Goal: Task Accomplishment & Management: Use online tool/utility

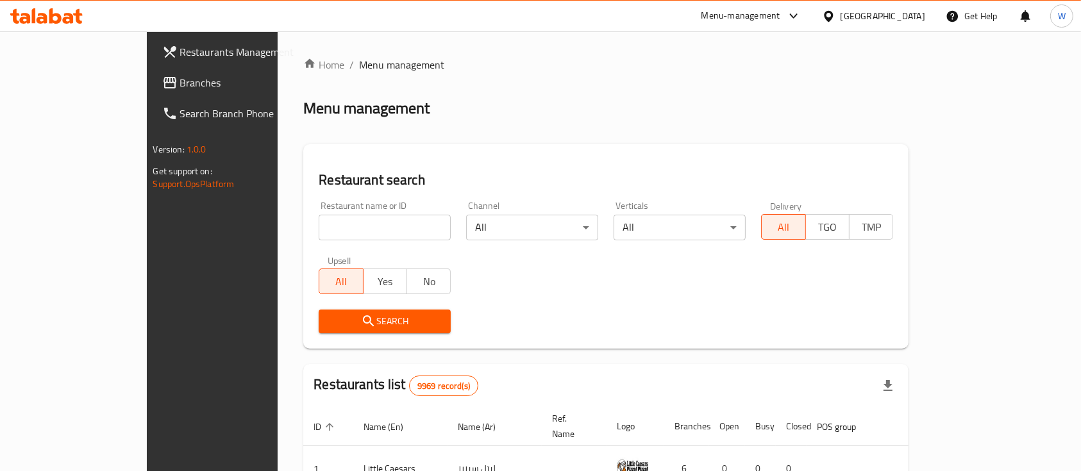
click at [394, 231] on input "search" at bounding box center [385, 228] width 132 height 26
type input "Majboos al hajia"
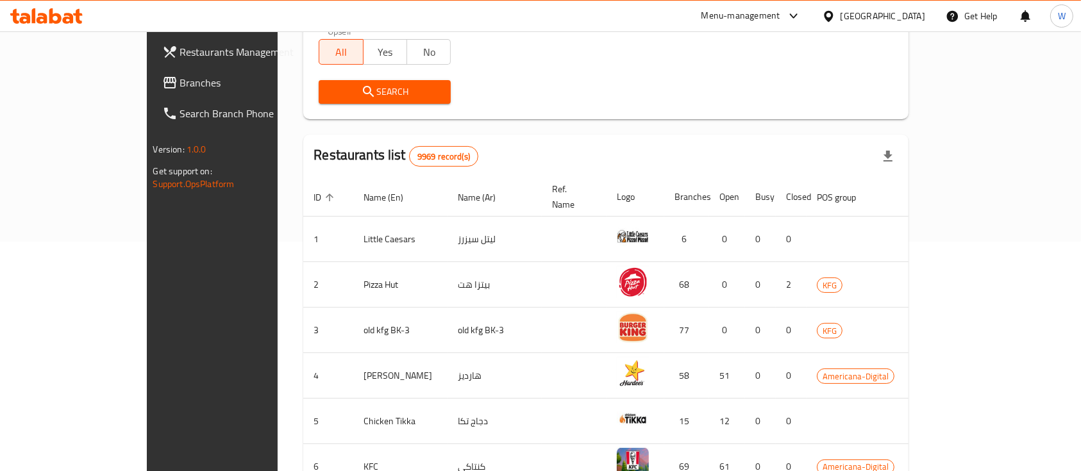
scroll to position [257, 0]
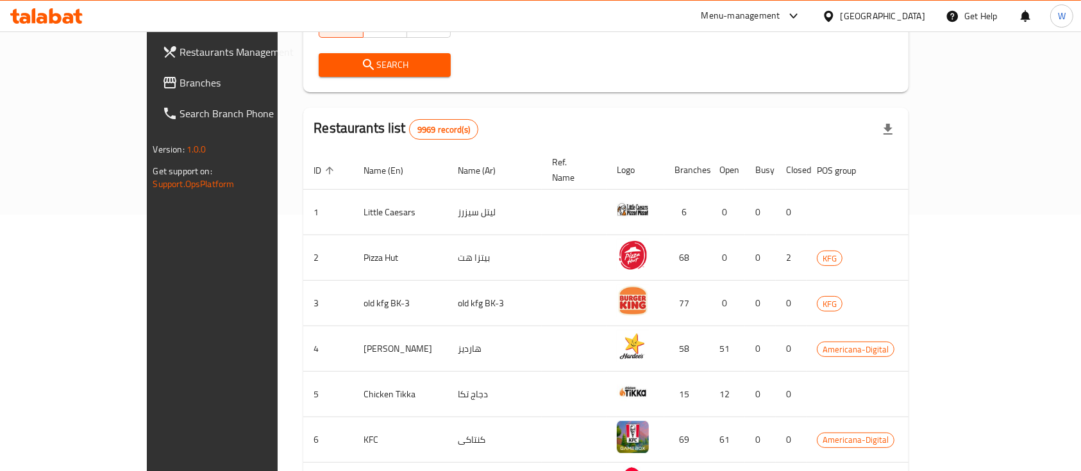
click at [329, 63] on span "Search" at bounding box center [385, 65] width 112 height 16
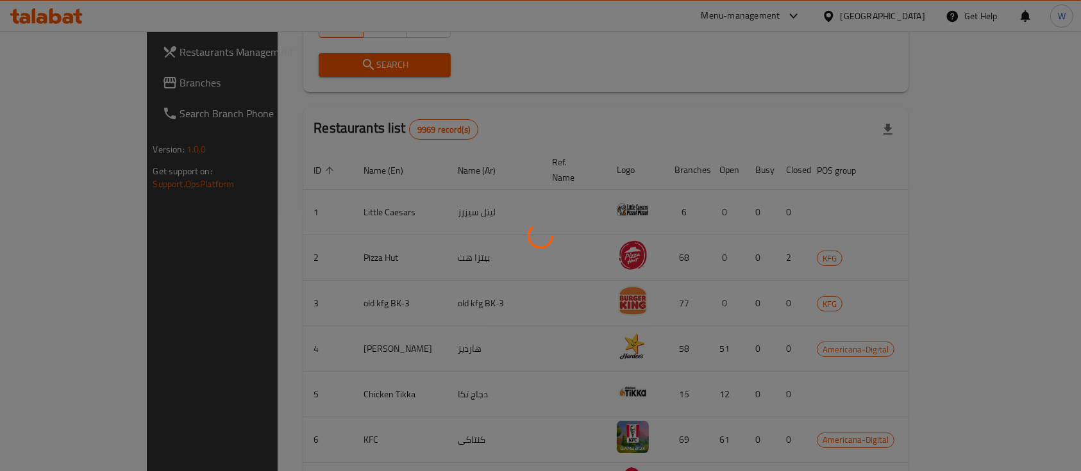
scroll to position [75, 0]
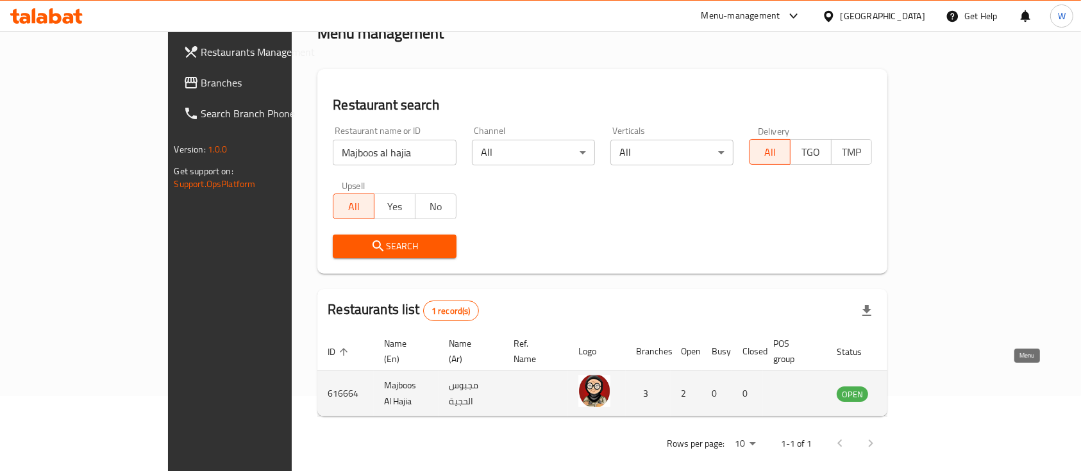
click at [920, 386] on icon "enhanced table" at bounding box center [911, 393] width 15 height 15
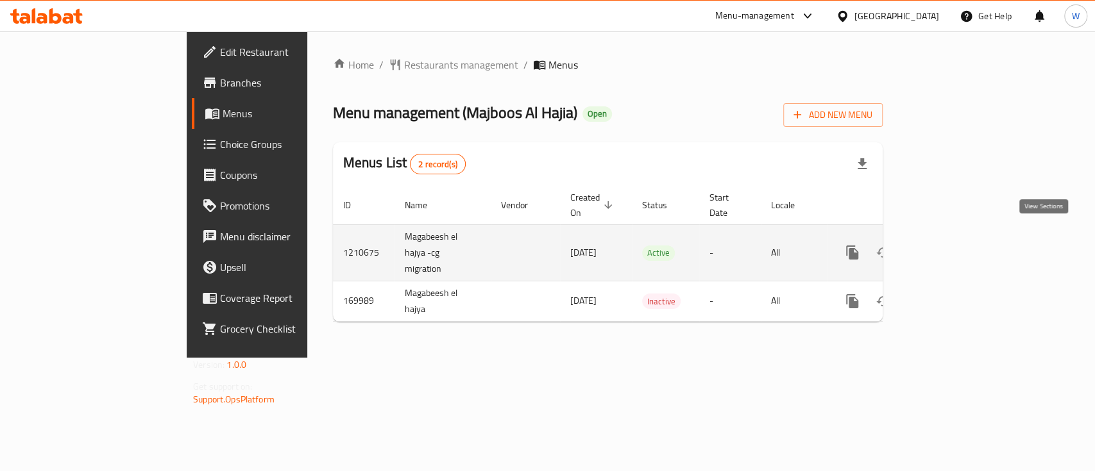
click at [960, 237] on link "enhanced table" at bounding box center [944, 252] width 31 height 31
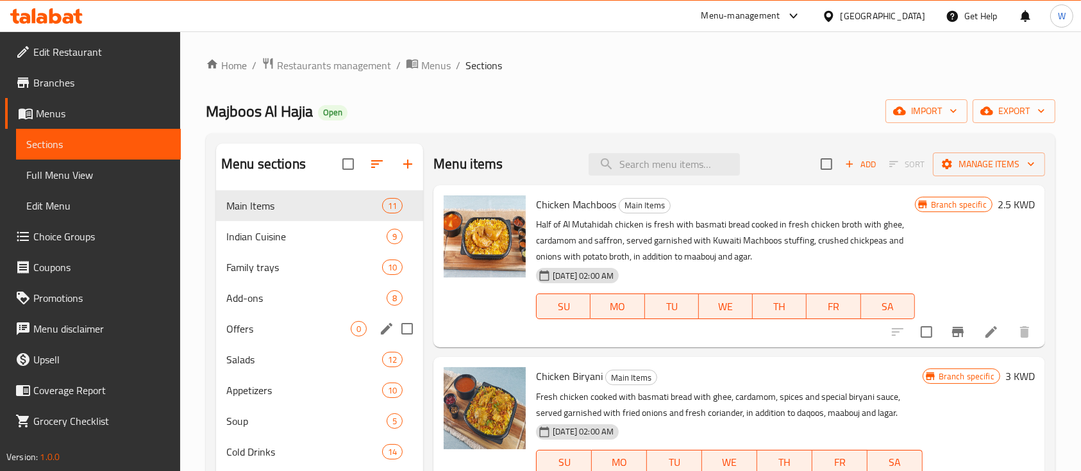
scroll to position [85, 0]
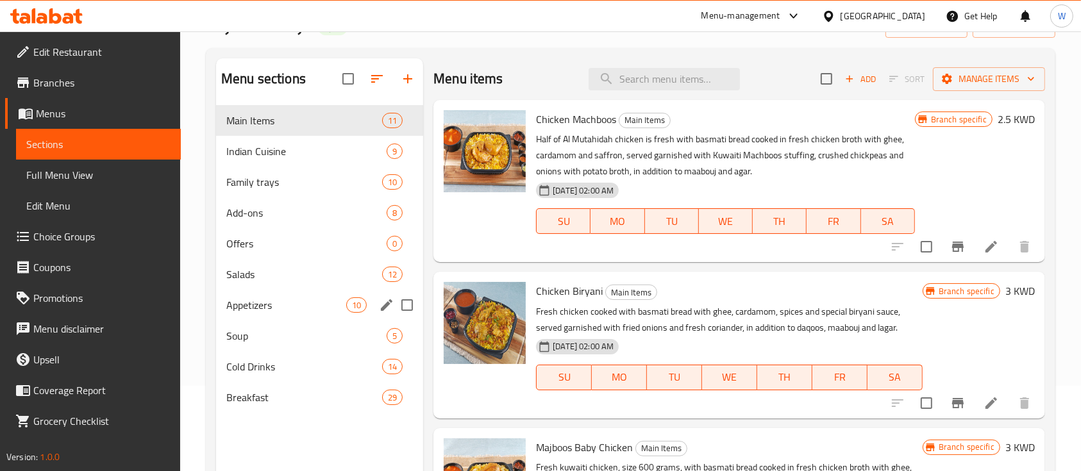
click at [258, 294] on div "Appetizers 10" at bounding box center [319, 305] width 207 height 31
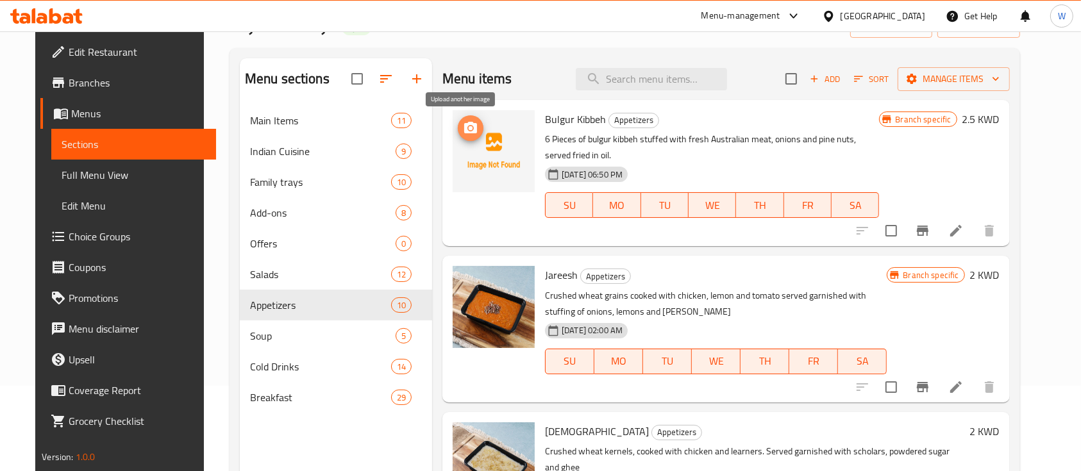
click at [463, 124] on icon "upload picture" at bounding box center [470, 128] width 15 height 15
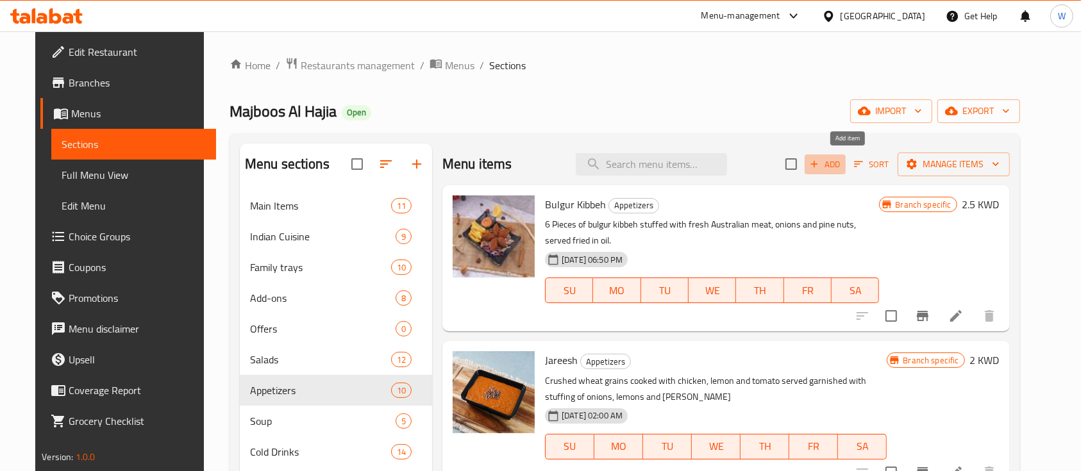
click at [843, 165] on span "Add" at bounding box center [825, 164] width 35 height 15
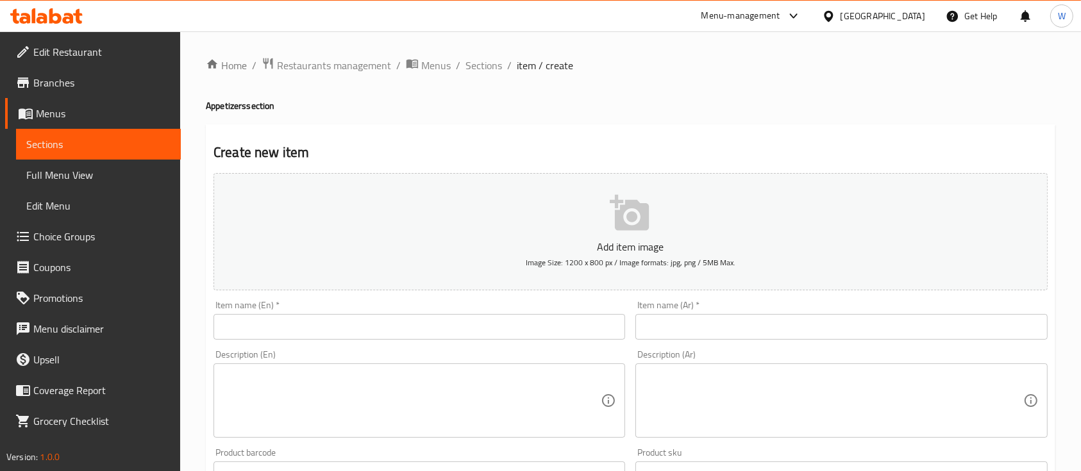
click at [628, 212] on icon "button" at bounding box center [630, 213] width 41 height 41
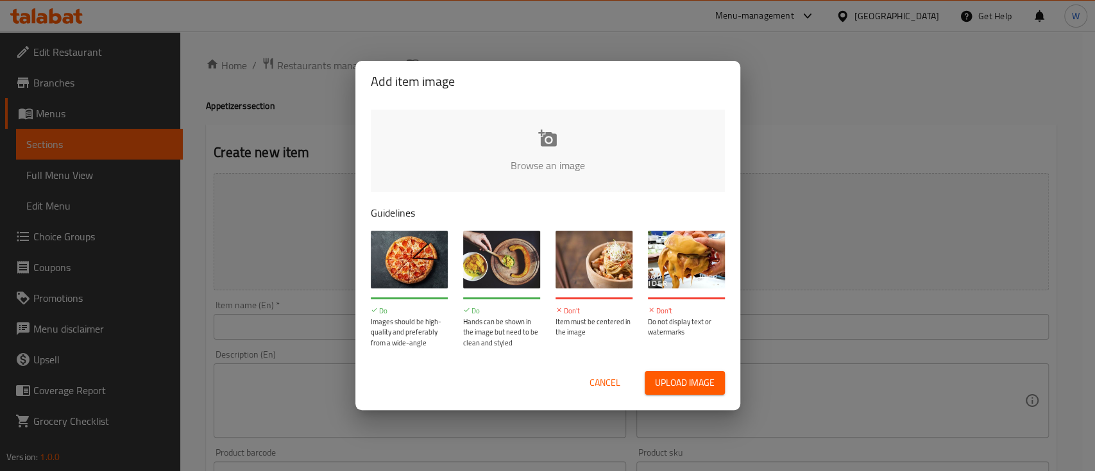
click at [549, 129] on input "file" at bounding box center [981, 170] width 1221 height 120
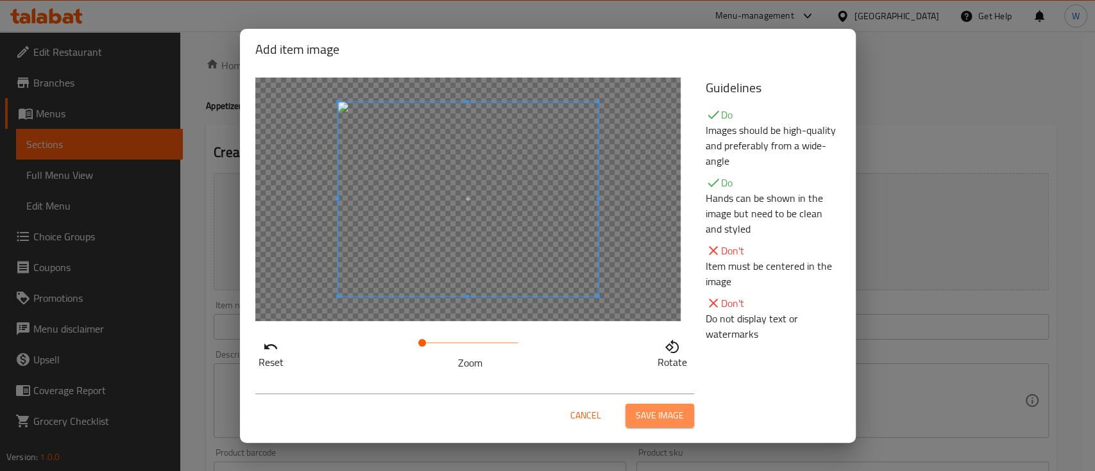
click at [659, 412] on span "Save image" at bounding box center [660, 416] width 48 height 16
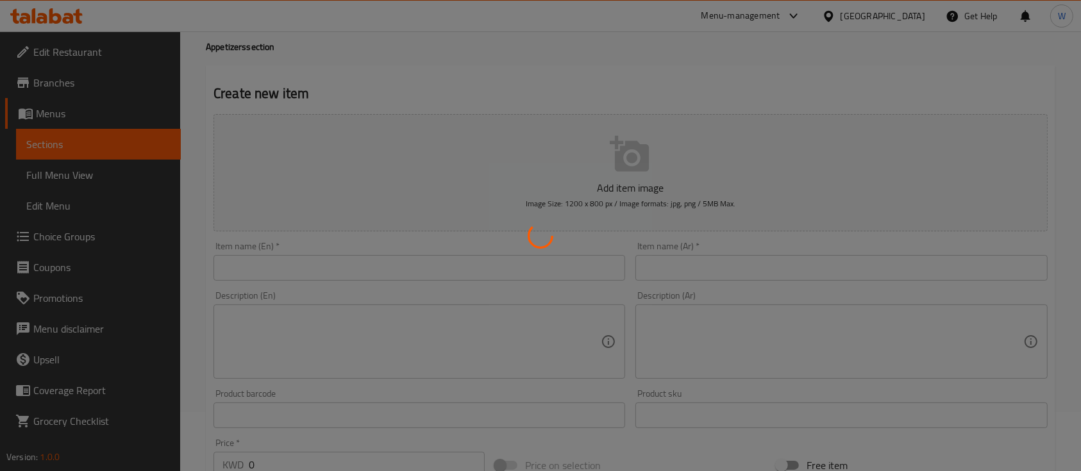
scroll to position [85, 0]
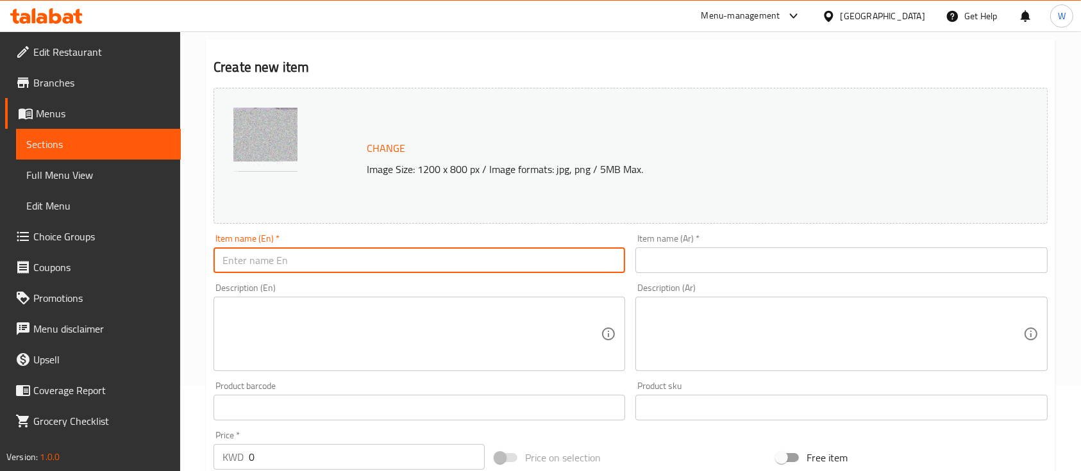
click at [373, 261] on input "text" at bounding box center [420, 261] width 412 height 26
type input "French frise"
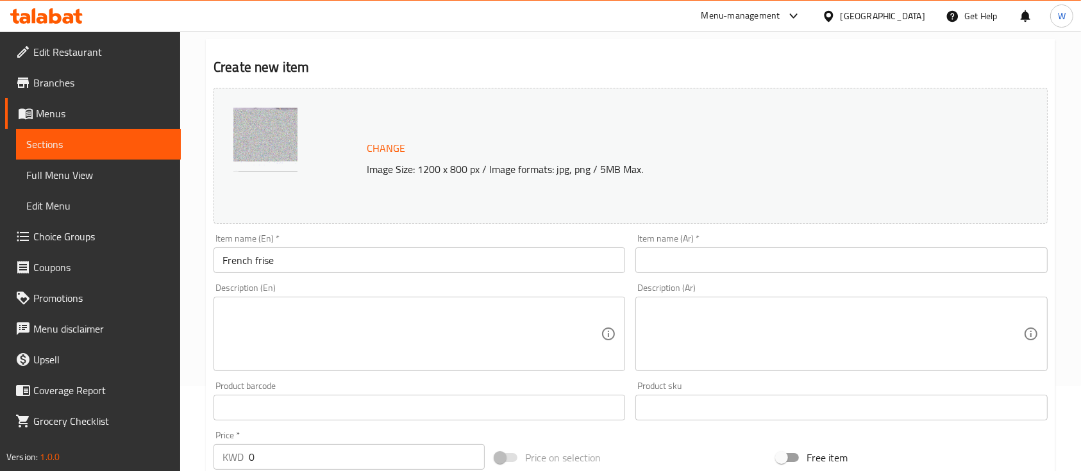
click at [739, 244] on div "Item name (Ar)   * Item name (Ar) *" at bounding box center [842, 253] width 412 height 39
click at [741, 255] on input "text" at bounding box center [842, 261] width 412 height 26
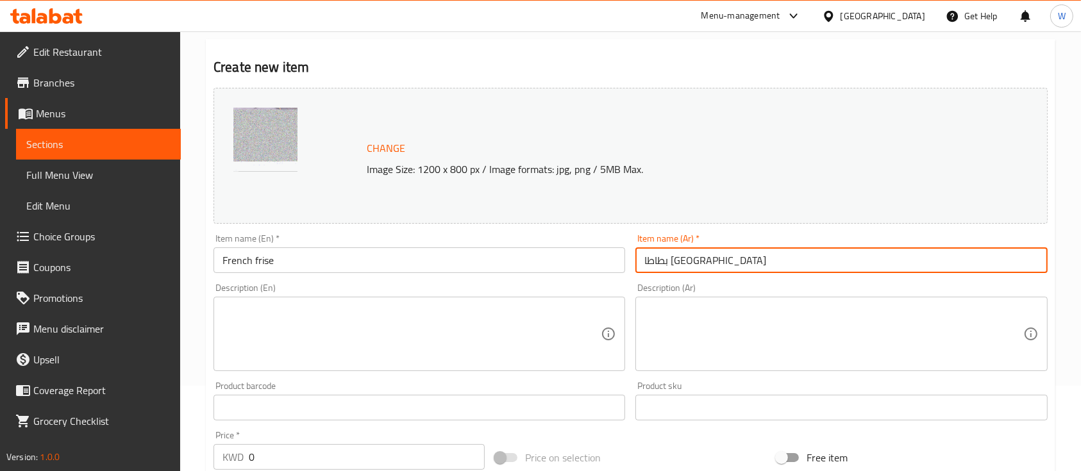
type input "بطاطا [GEOGRAPHIC_DATA]"
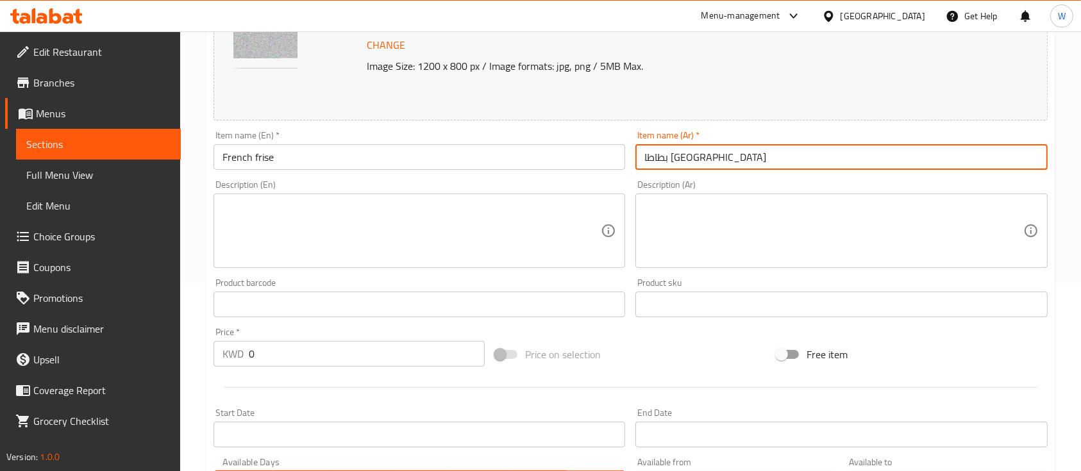
scroll to position [257, 0]
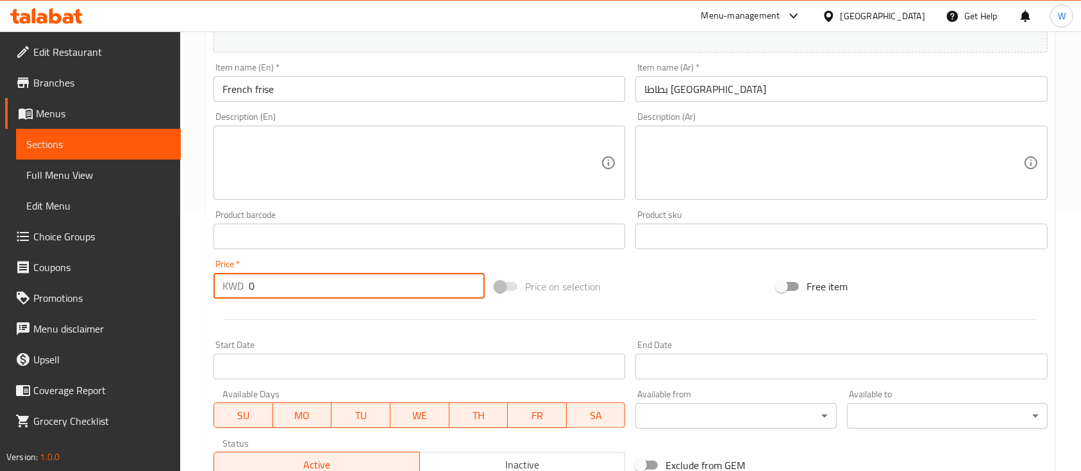
click at [319, 276] on input "0" at bounding box center [367, 286] width 236 height 26
drag, startPoint x: 303, startPoint y: 291, endPoint x: 237, endPoint y: 289, distance: 66.1
click at [237, 289] on div "KWD 0 Price *" at bounding box center [349, 286] width 271 height 26
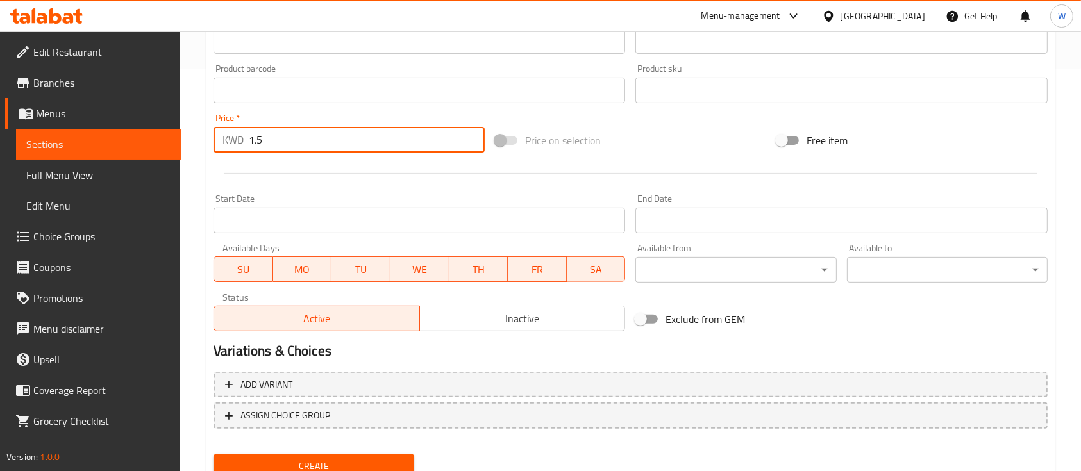
scroll to position [453, 0]
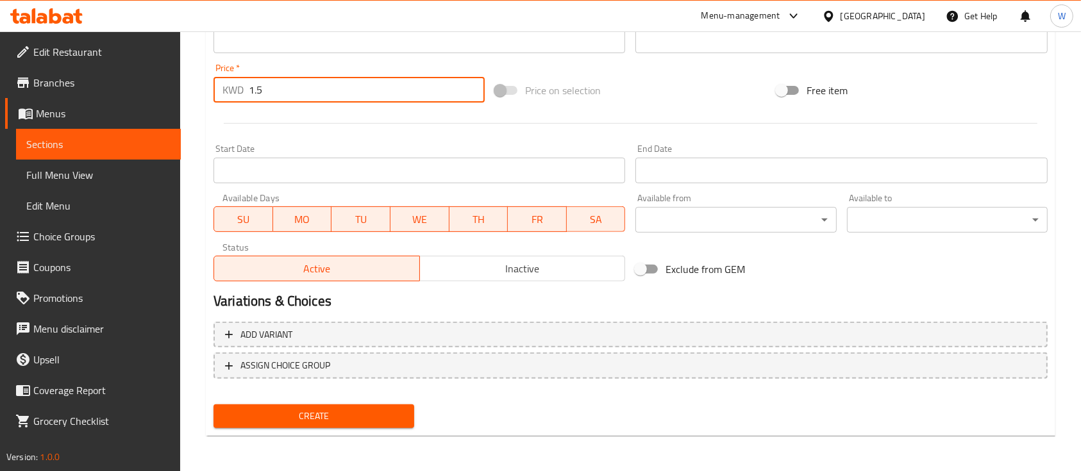
type input "1.5"
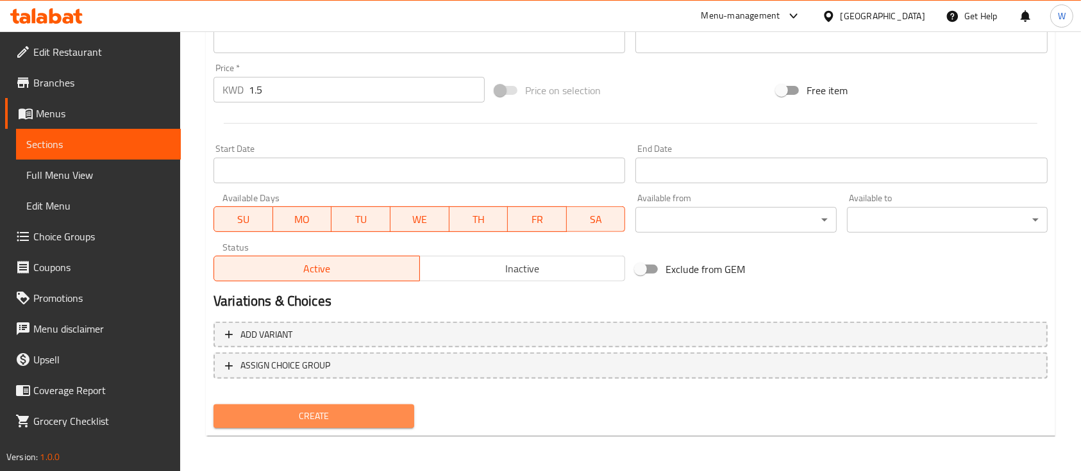
click at [282, 416] on span "Create" at bounding box center [314, 417] width 180 height 16
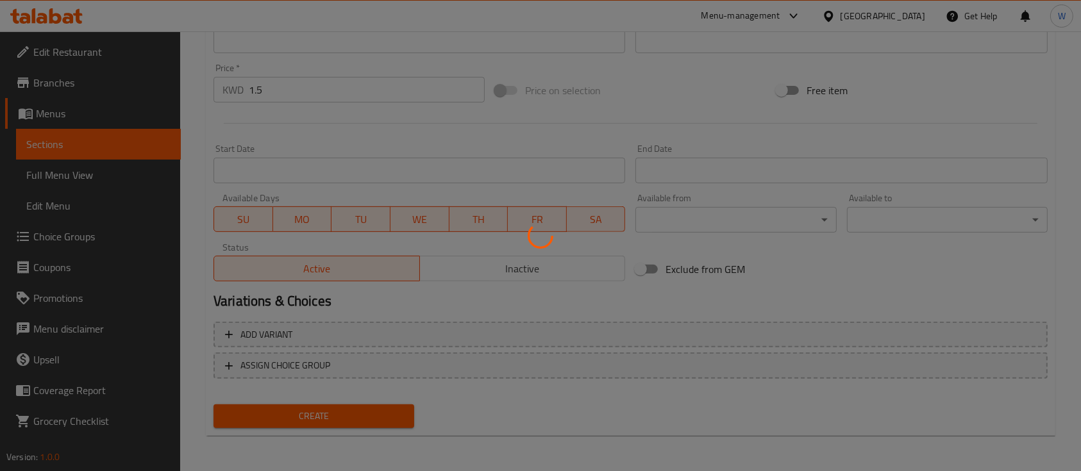
type input "0"
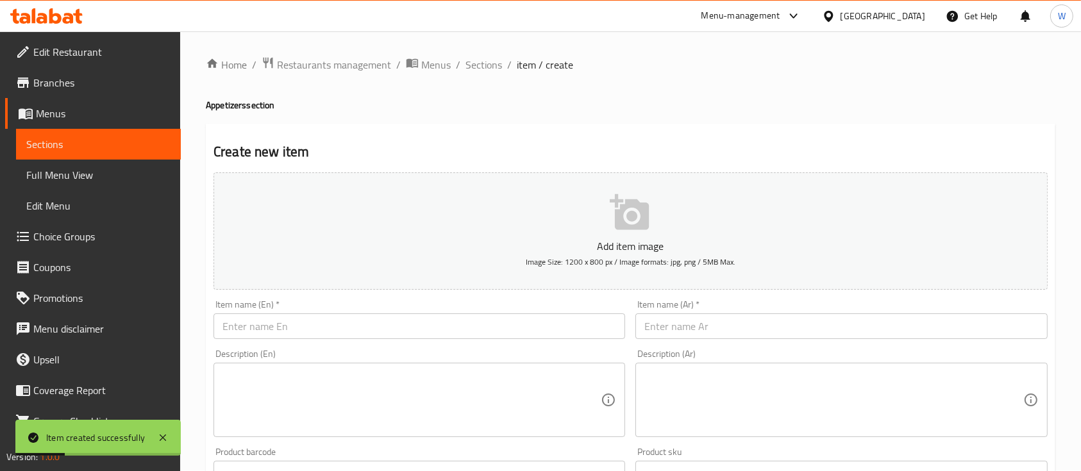
scroll to position [0, 0]
click at [475, 73] on span "Sections" at bounding box center [484, 65] width 37 height 15
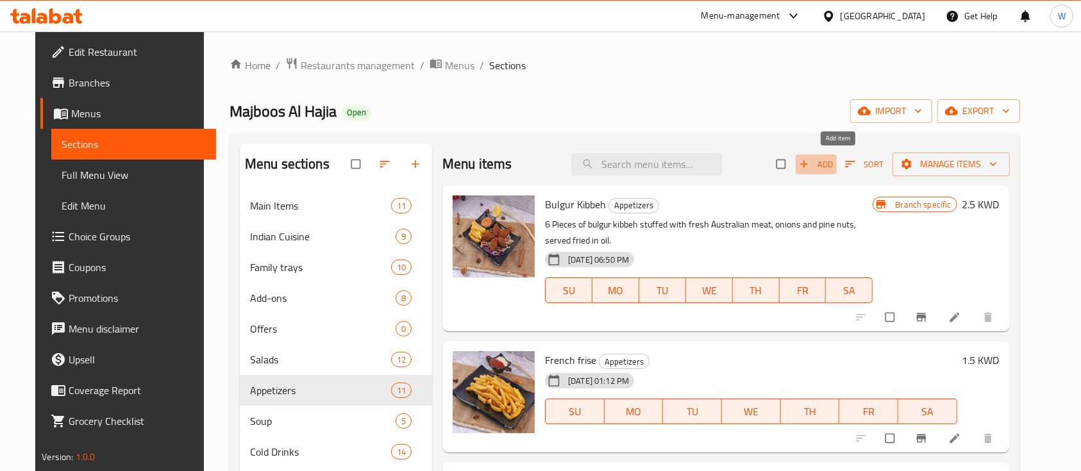
click at [834, 160] on span "Add" at bounding box center [816, 164] width 35 height 15
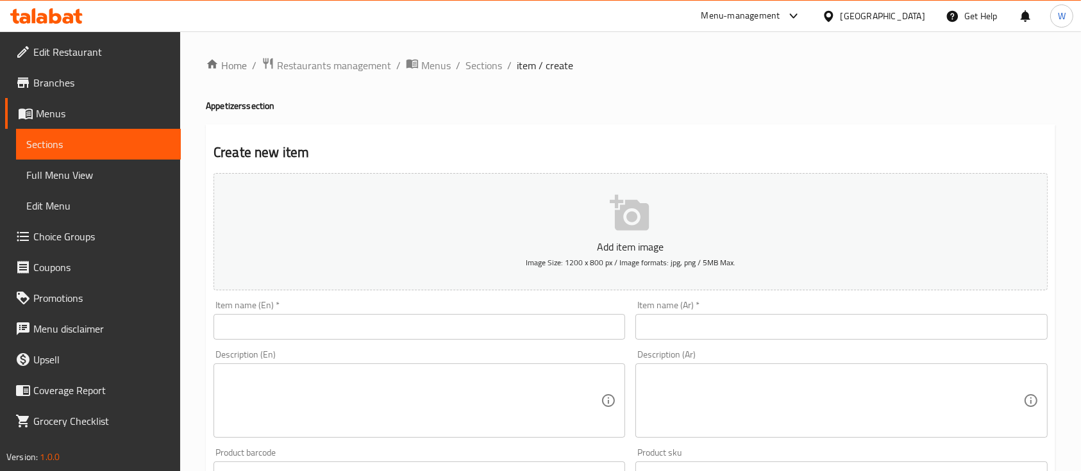
click at [616, 218] on icon "button" at bounding box center [629, 213] width 39 height 36
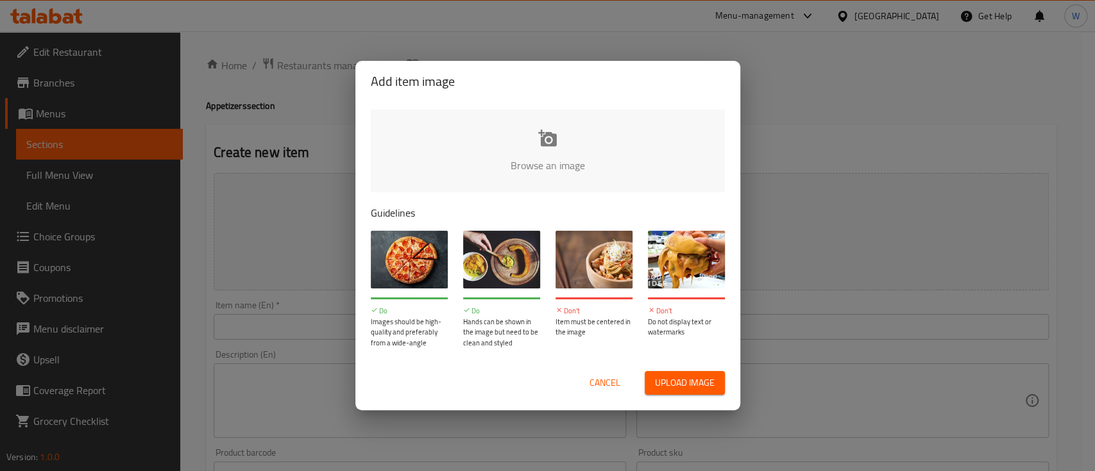
click at [550, 142] on input "file" at bounding box center [981, 170] width 1221 height 120
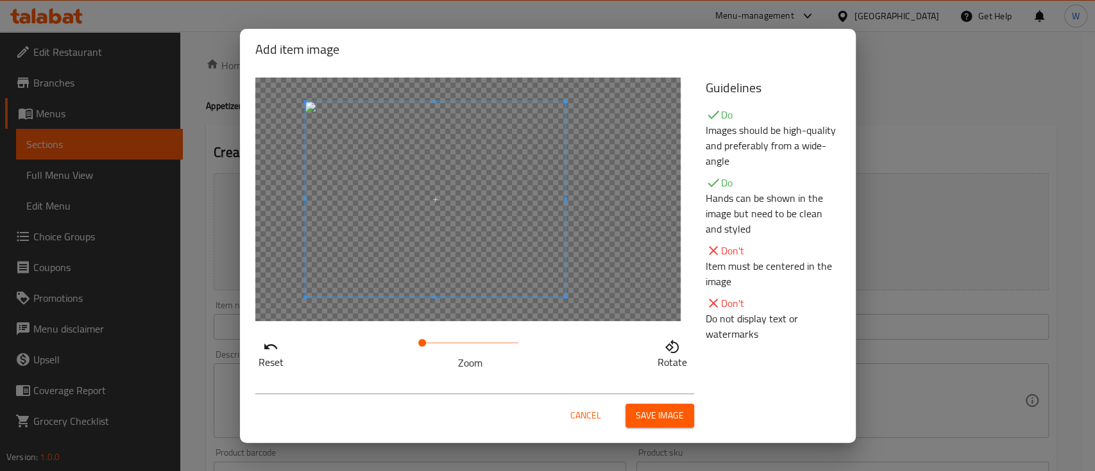
click at [386, 223] on span at bounding box center [435, 199] width 260 height 195
click at [411, 207] on span at bounding box center [435, 199] width 260 height 195
click at [455, 232] on span at bounding box center [450, 199] width 260 height 195
click at [666, 413] on span "Save image" at bounding box center [660, 416] width 48 height 16
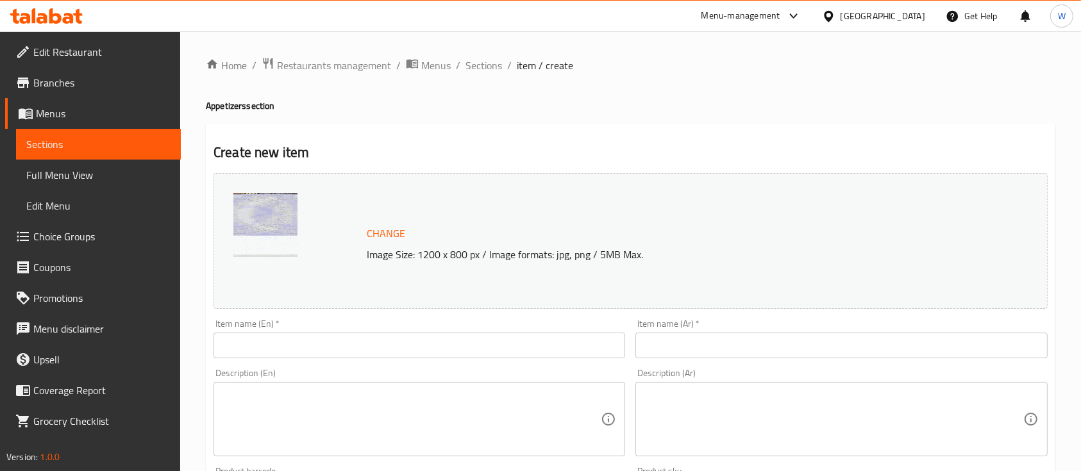
click at [684, 341] on input "text" at bounding box center [842, 346] width 412 height 26
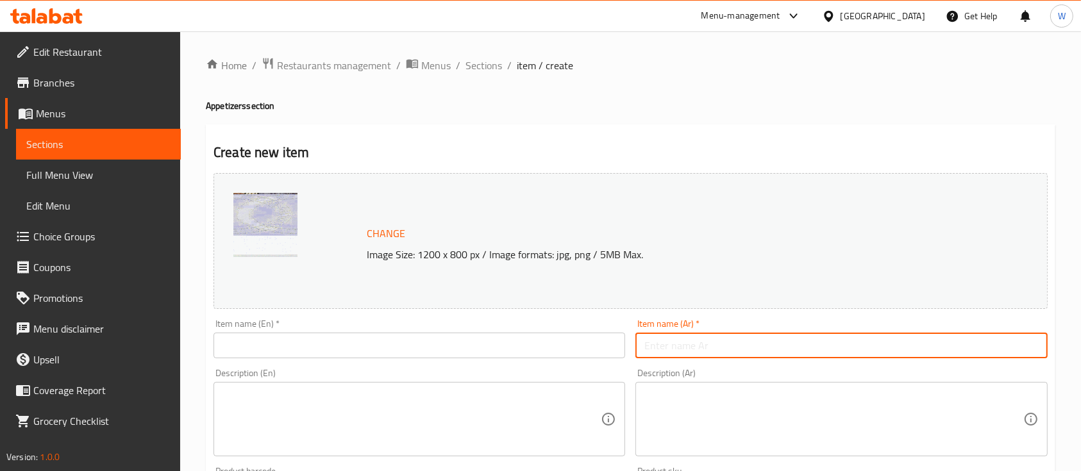
paste input "كبه باللبن مع عيش"
drag, startPoint x: 669, startPoint y: 350, endPoint x: 618, endPoint y: 355, distance: 51.6
click at [619, 354] on div "Change Image Size: 1200 x 800 px / Image formats: jpg, png / 5MB Max. Item name…" at bounding box center [630, 453] width 845 height 571
type input "كبه باللبن مع أرز"
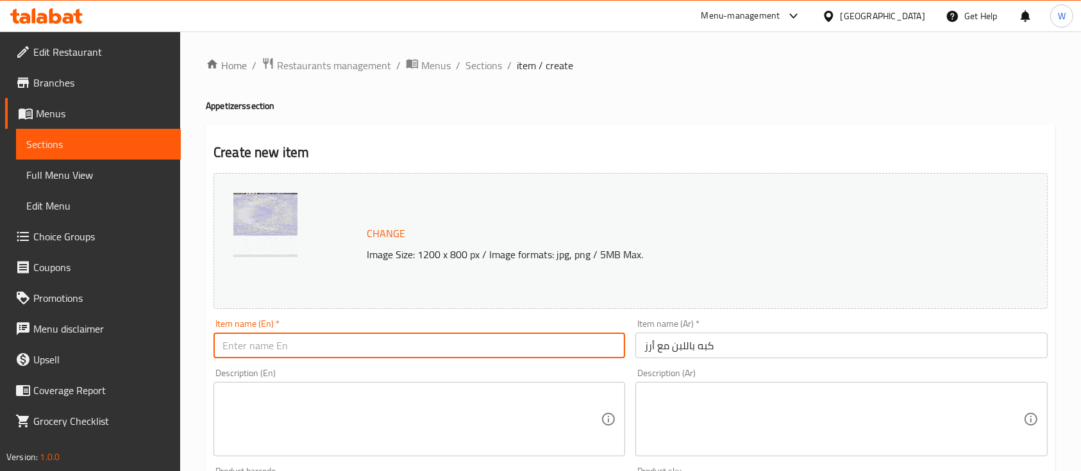
click at [618, 353] on input "text" at bounding box center [420, 346] width 412 height 26
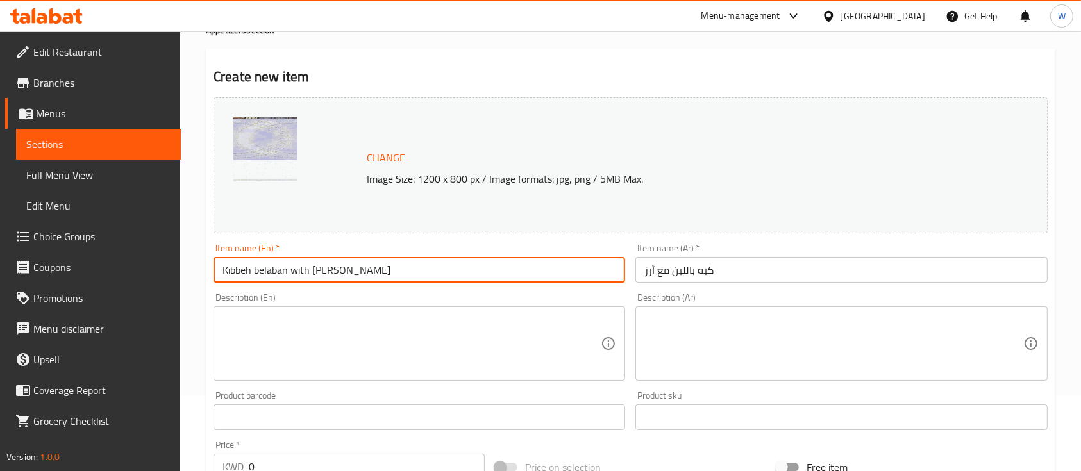
scroll to position [257, 0]
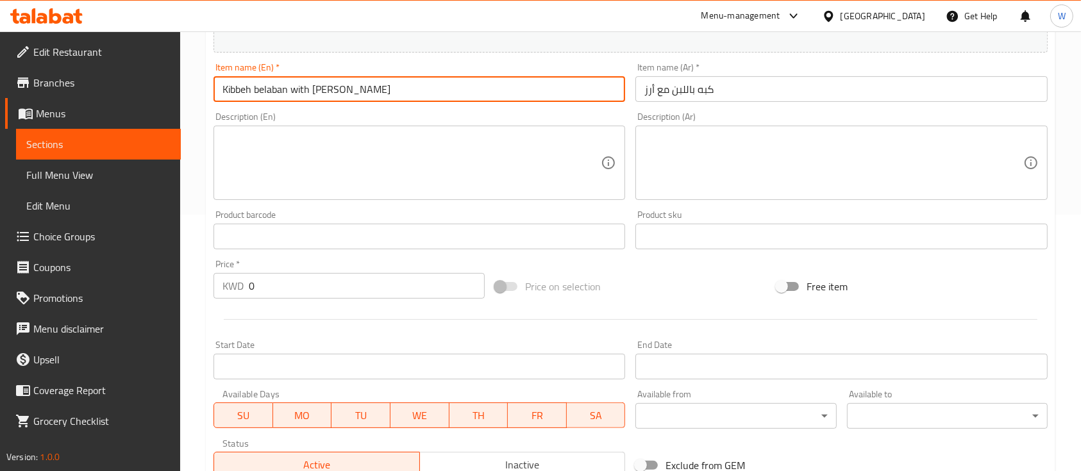
type input "Kibbeh belaban with Rice"
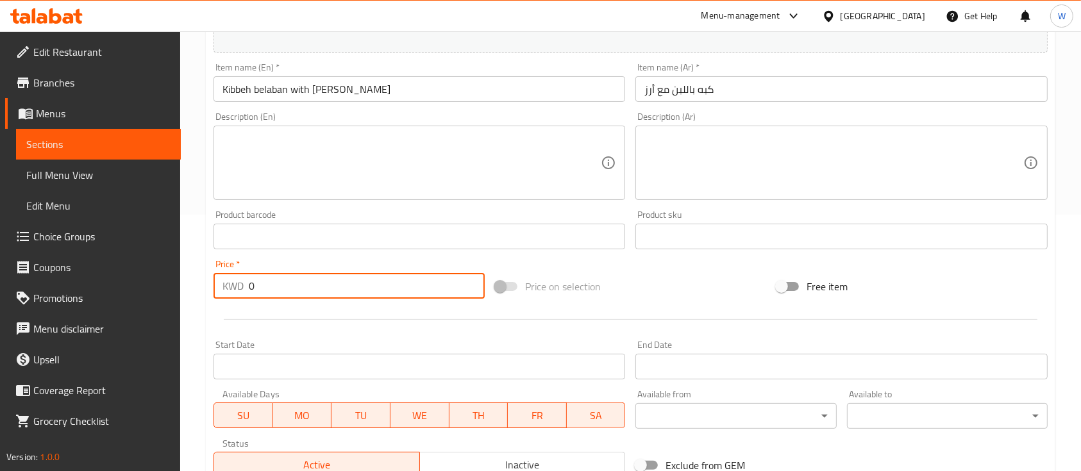
drag, startPoint x: 260, startPoint y: 282, endPoint x: 223, endPoint y: 291, distance: 38.9
click at [223, 290] on div "KWD 0 Price *" at bounding box center [349, 286] width 271 height 26
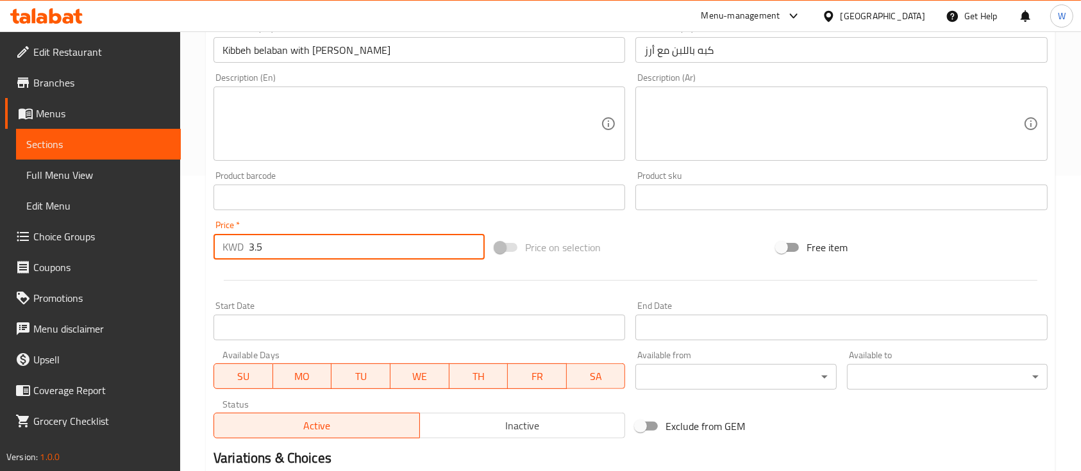
scroll to position [453, 0]
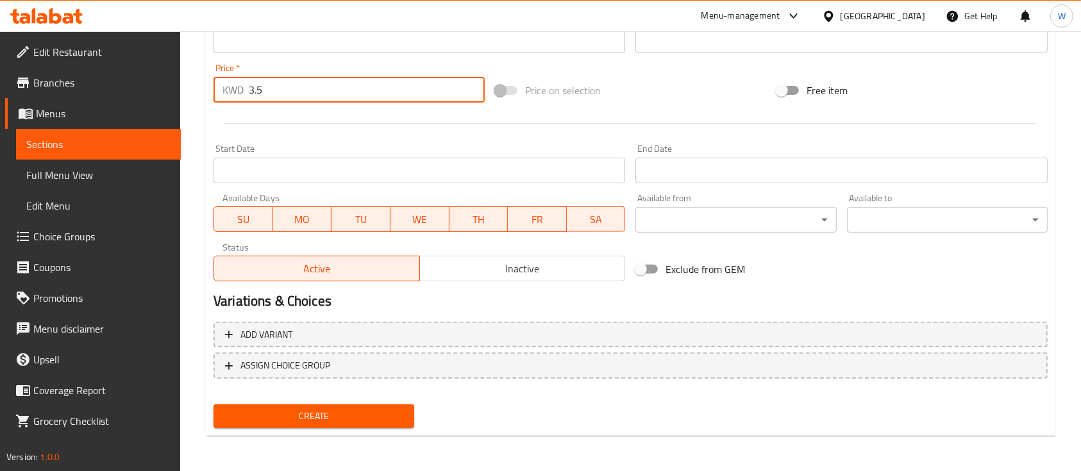
type input "3.5"
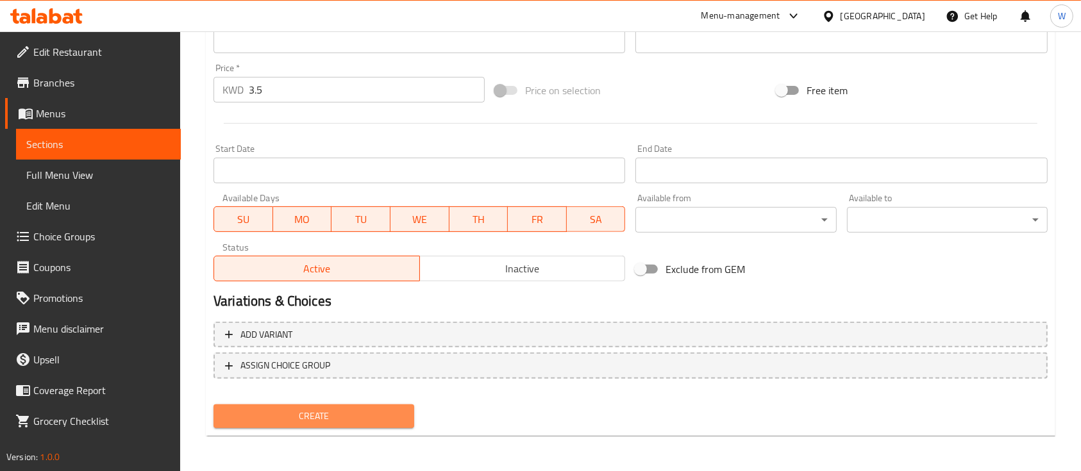
click at [344, 409] on span "Create" at bounding box center [314, 417] width 180 height 16
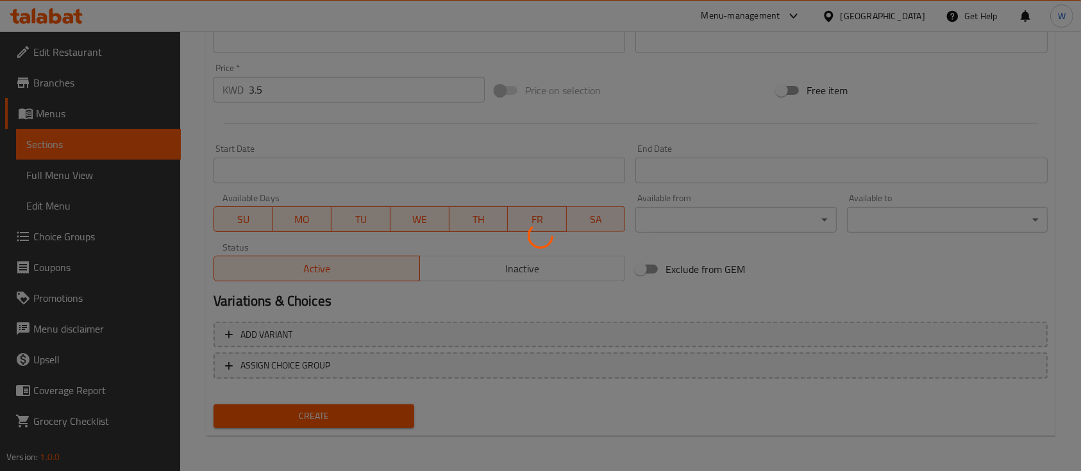
type input "0"
